Goal: Contribute content: Add original content to the website for others to see

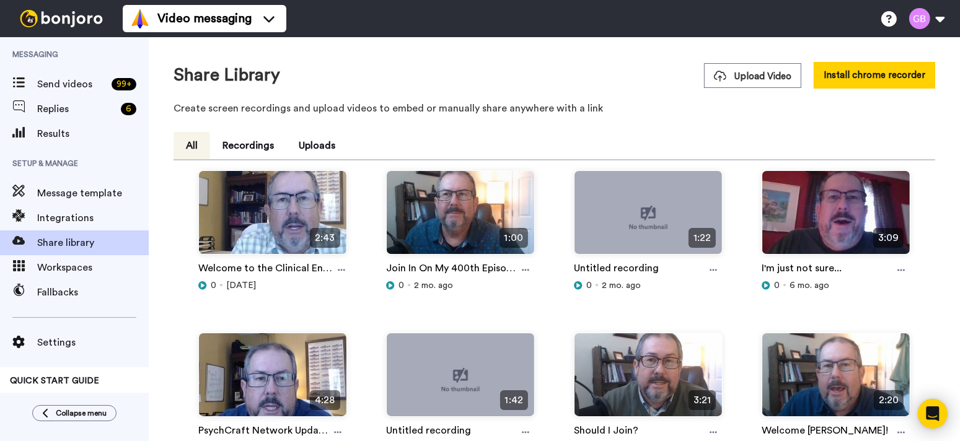
click at [507, 62] on div "Share Library Upload Video Install chrome recorder" at bounding box center [553, 75] width 761 height 27
click at [893, 73] on button "Install chrome recorder" at bounding box center [874, 75] width 121 height 27
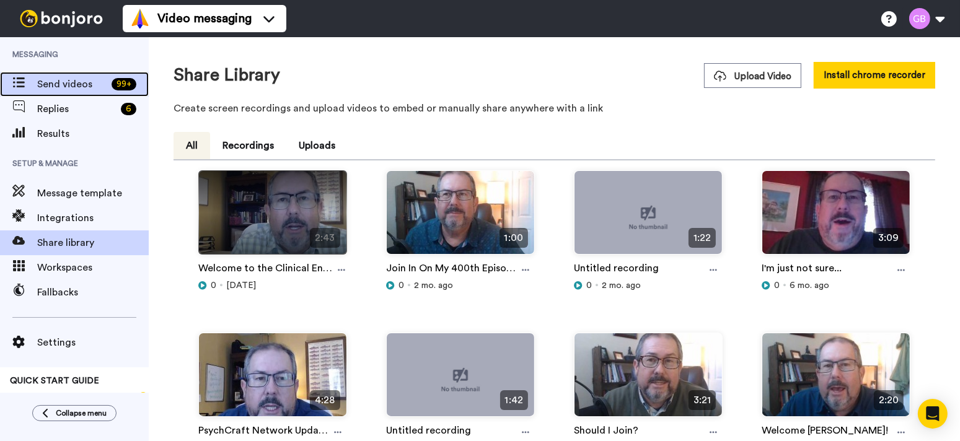
click at [72, 82] on span "Send videos" at bounding box center [71, 84] width 69 height 15
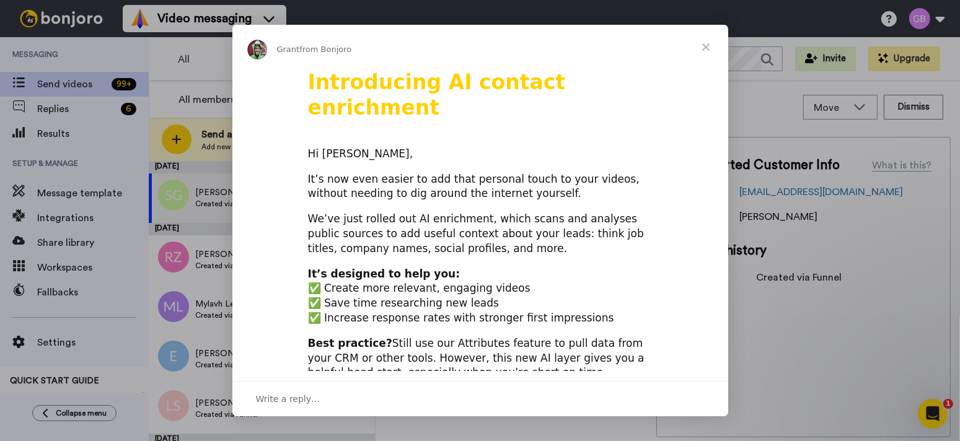
click at [708, 50] on span "Close" at bounding box center [705, 47] width 45 height 45
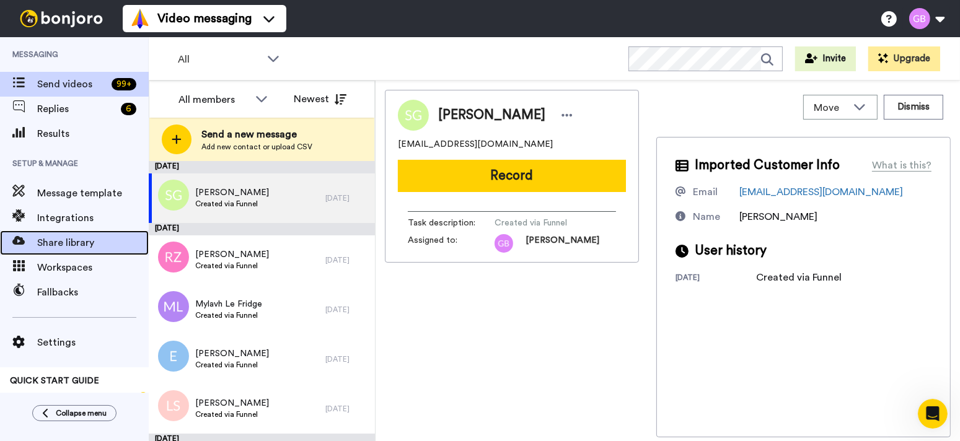
click at [76, 242] on span "Share library" at bounding box center [93, 242] width 112 height 15
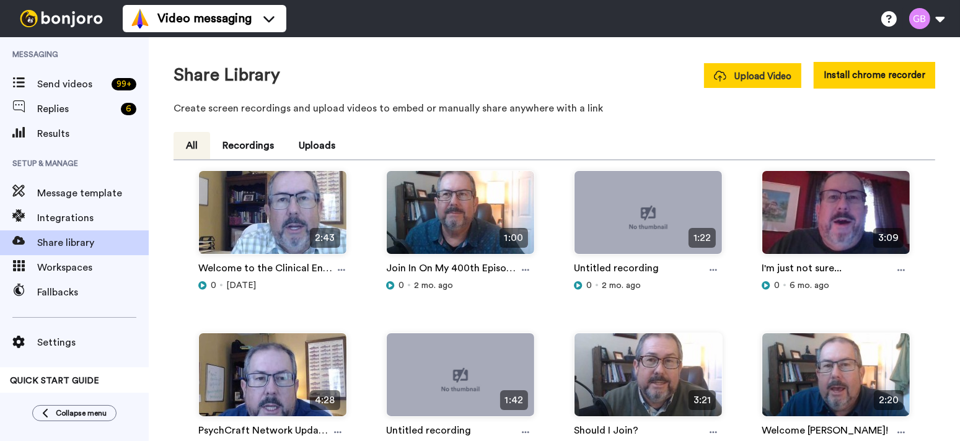
click at [761, 74] on span "Upload Video" at bounding box center [752, 76] width 77 height 13
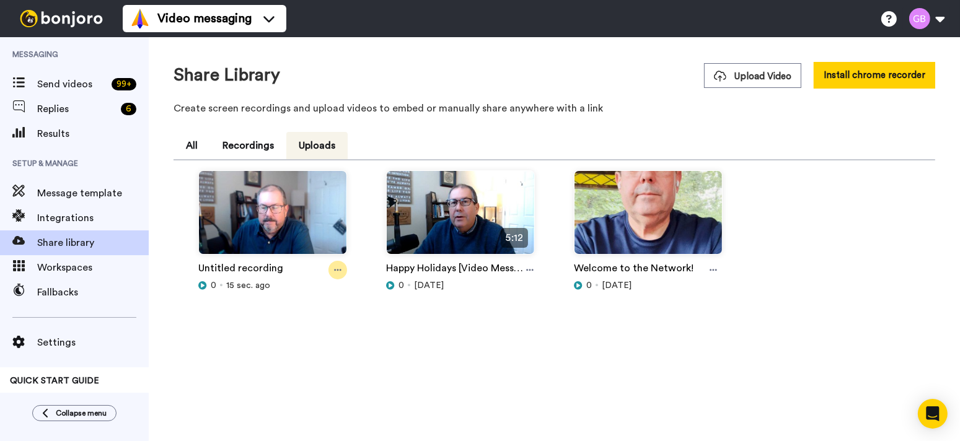
click at [335, 268] on icon at bounding box center [337, 270] width 7 height 9
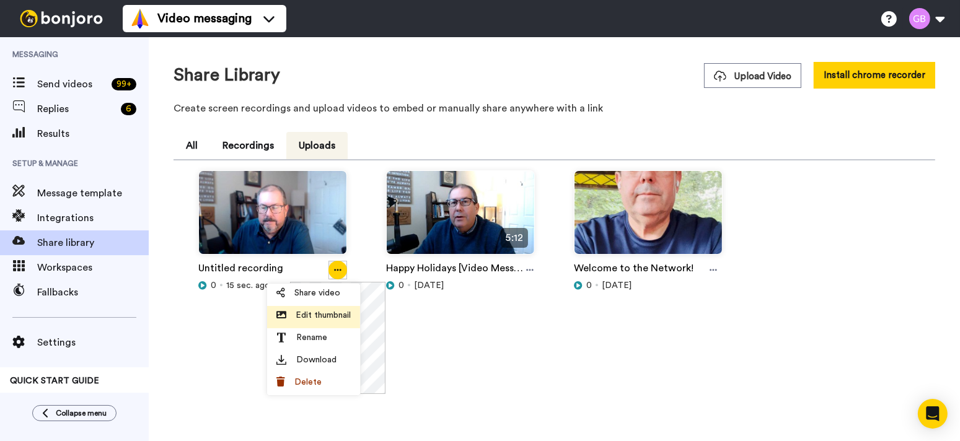
click at [312, 315] on span "Edit thumbnail" at bounding box center [323, 315] width 55 height 12
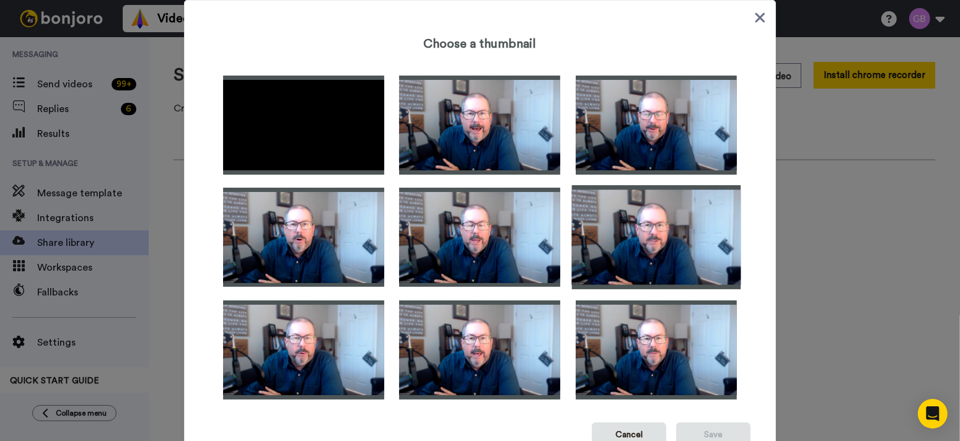
click at [659, 260] on img at bounding box center [655, 237] width 169 height 104
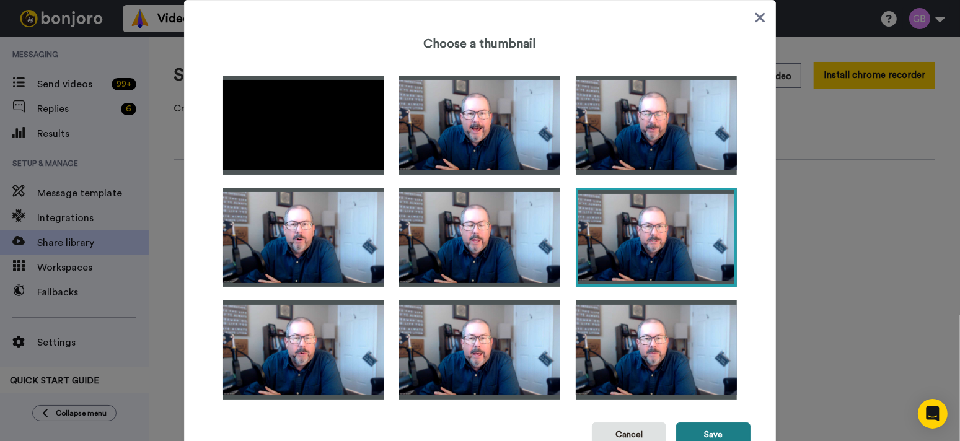
click at [701, 432] on button "Save" at bounding box center [713, 435] width 74 height 25
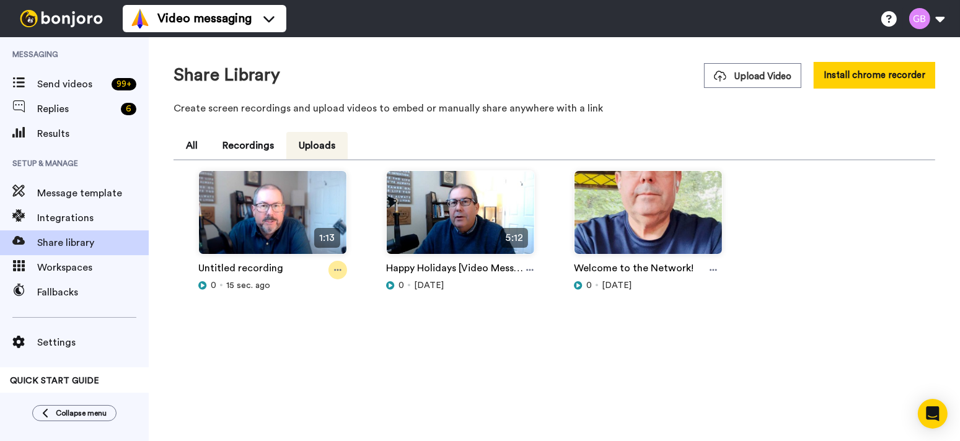
click at [339, 271] on icon at bounding box center [337, 270] width 7 height 9
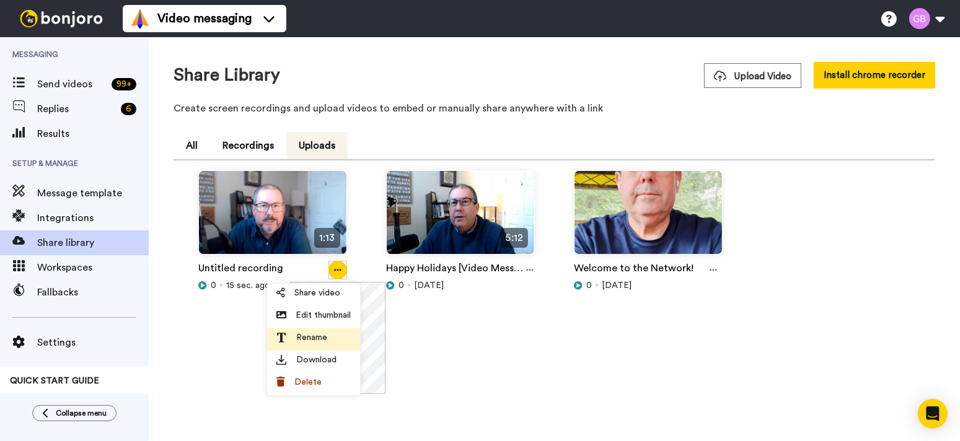
click at [315, 338] on span "Rename" at bounding box center [311, 337] width 31 height 12
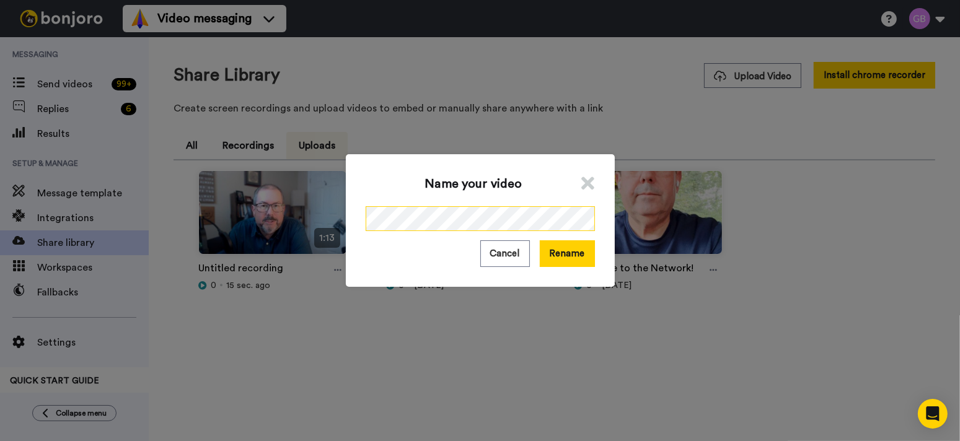
click at [299, 227] on div "Name your video Cancel Rename" at bounding box center [480, 220] width 960 height 441
drag, startPoint x: 299, startPoint y: 227, endPoint x: 273, endPoint y: 227, distance: 26.0
drag, startPoint x: 273, startPoint y: 227, endPoint x: 561, endPoint y: 257, distance: 289.0
click at [561, 257] on button "Rename" at bounding box center [567, 253] width 55 height 27
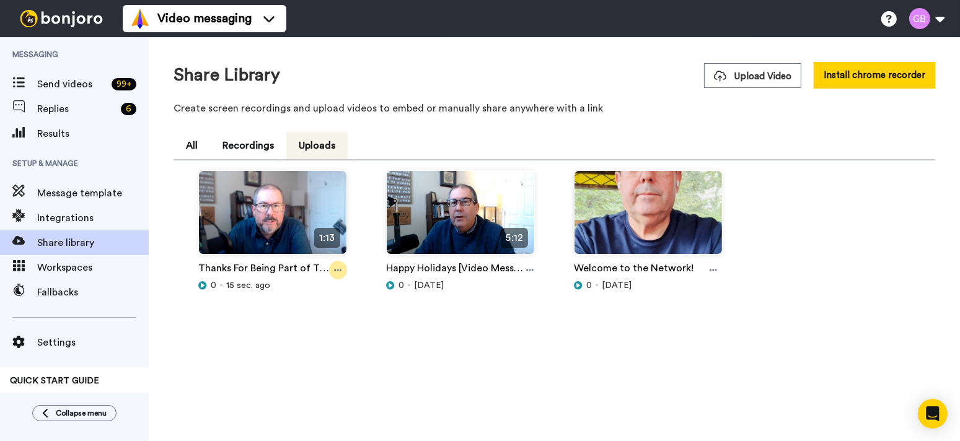
click at [338, 269] on icon at bounding box center [337, 270] width 7 height 9
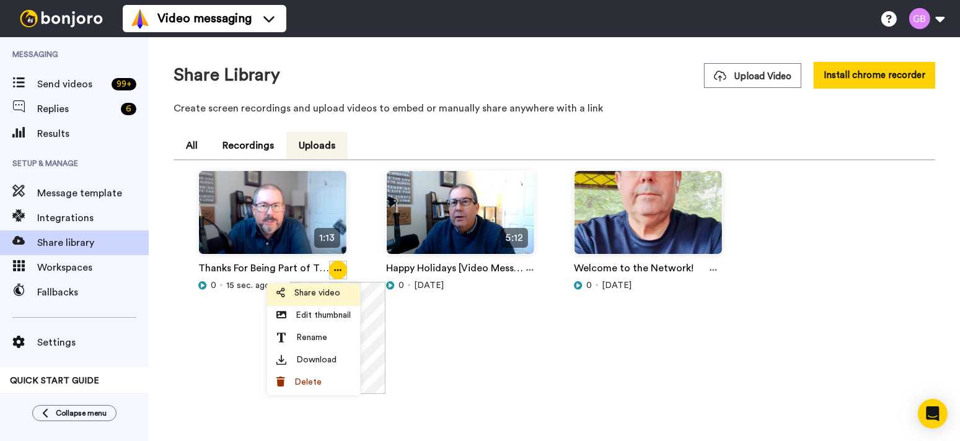
click at [327, 294] on span "Share video" at bounding box center [317, 293] width 46 height 12
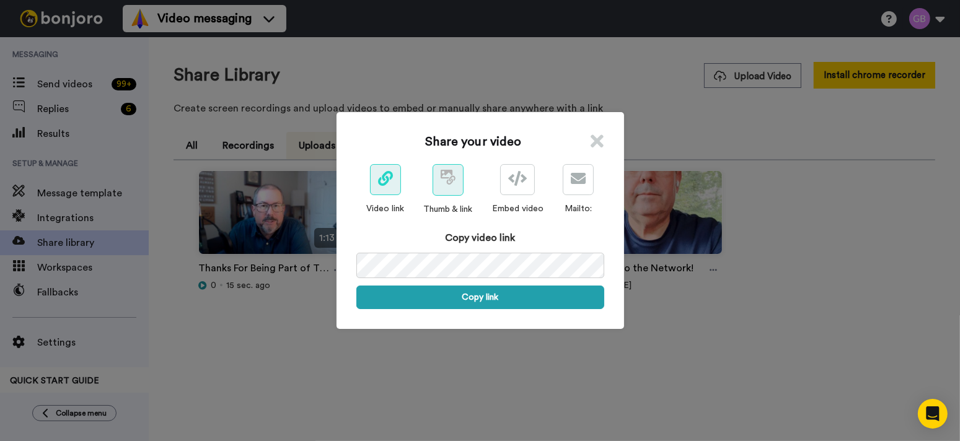
click at [446, 182] on icon at bounding box center [448, 177] width 15 height 15
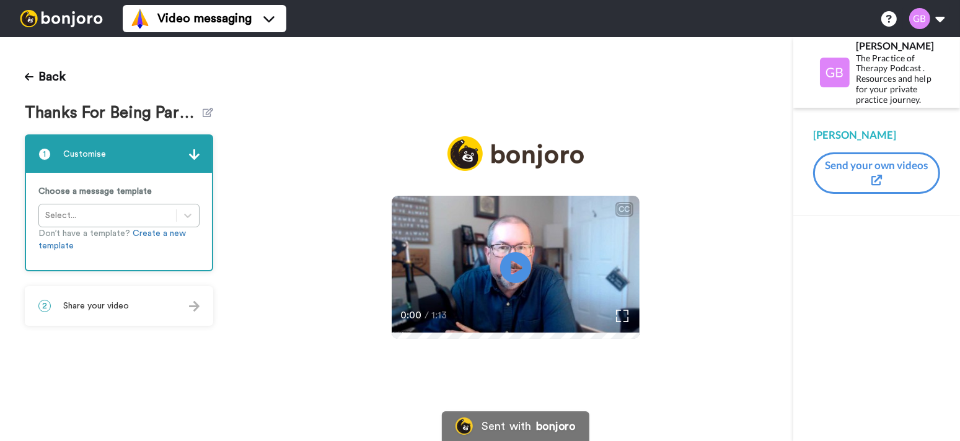
click at [112, 302] on span "Share your video" at bounding box center [96, 306] width 66 height 12
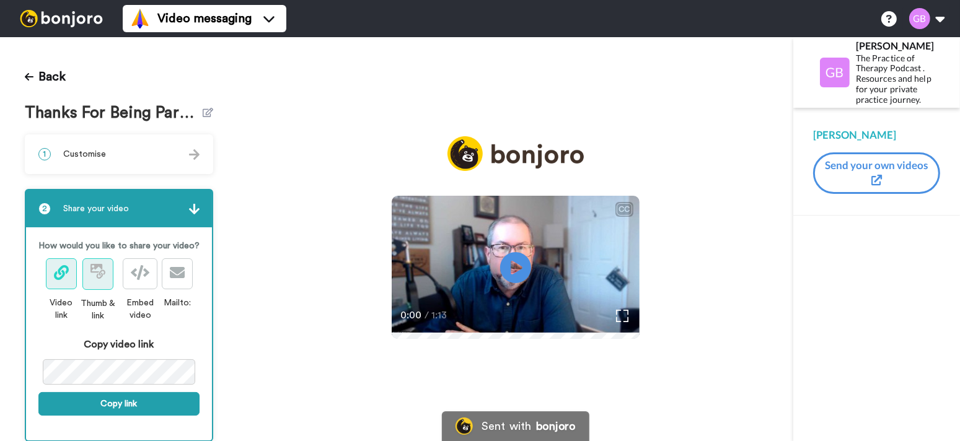
click at [96, 290] on button at bounding box center [97, 274] width 31 height 32
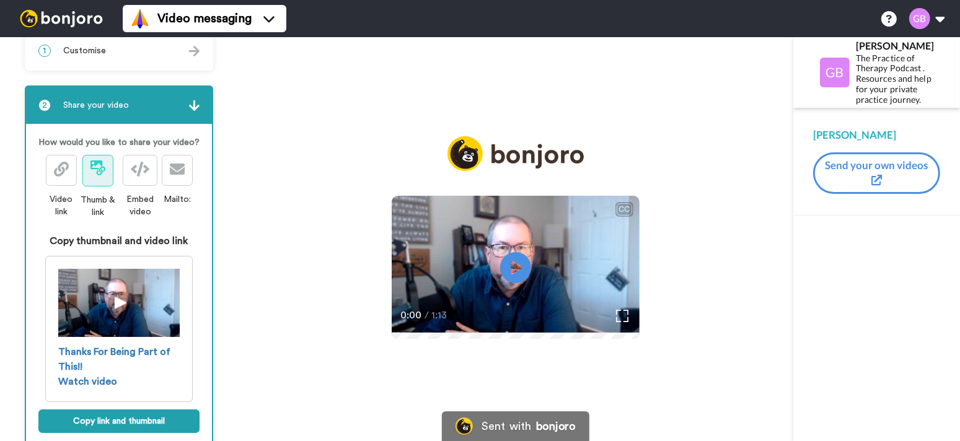
scroll to position [139, 0]
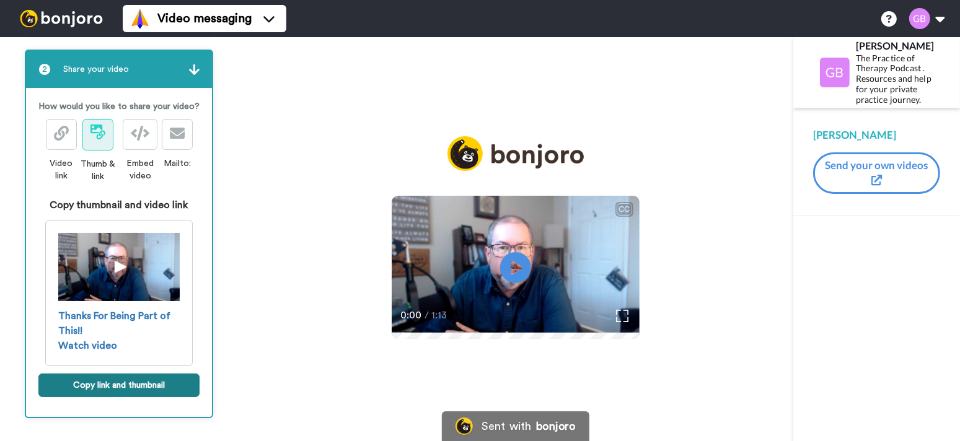
click at [122, 392] on button "Copy link and thumbnail" at bounding box center [118, 386] width 161 height 24
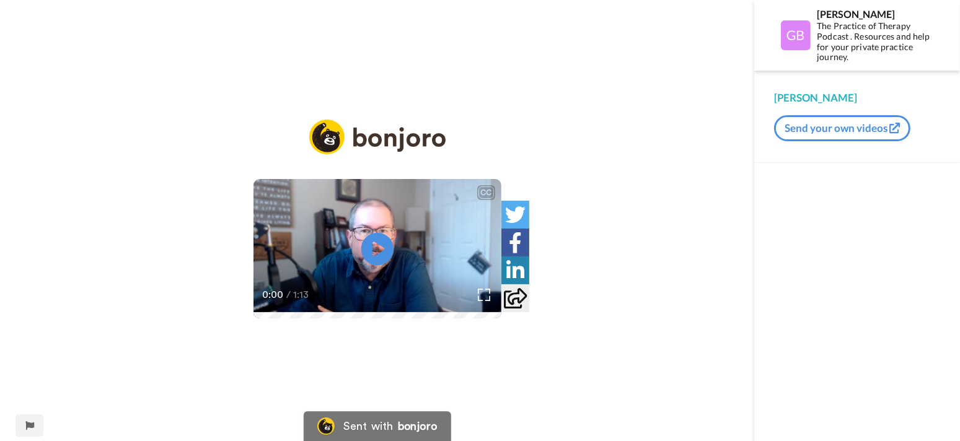
click at [375, 247] on icon "Play/Pause" at bounding box center [377, 249] width 33 height 59
